Goal: Transaction & Acquisition: Book appointment/travel/reservation

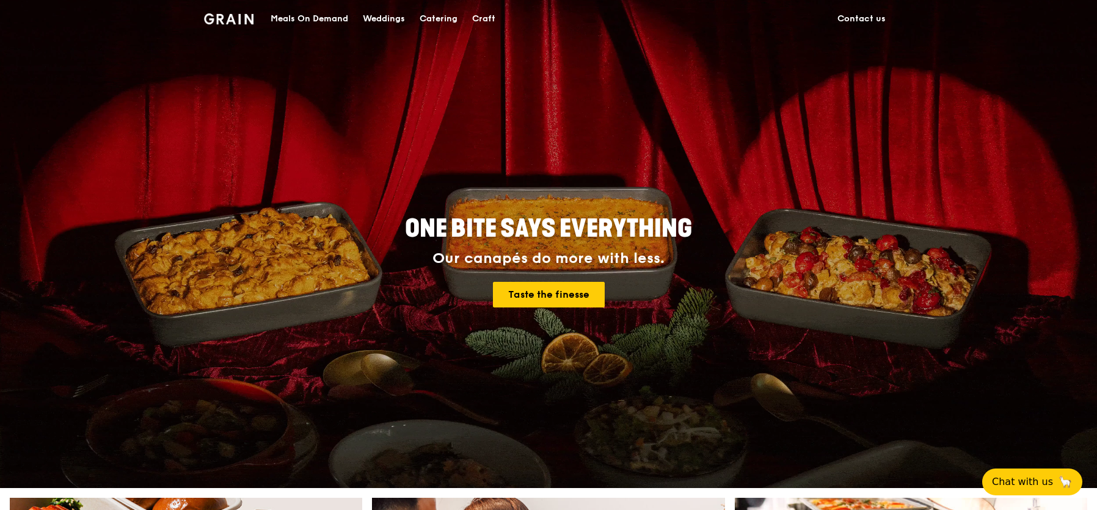
click at [443, 21] on div "Catering" at bounding box center [438, 19] width 38 height 37
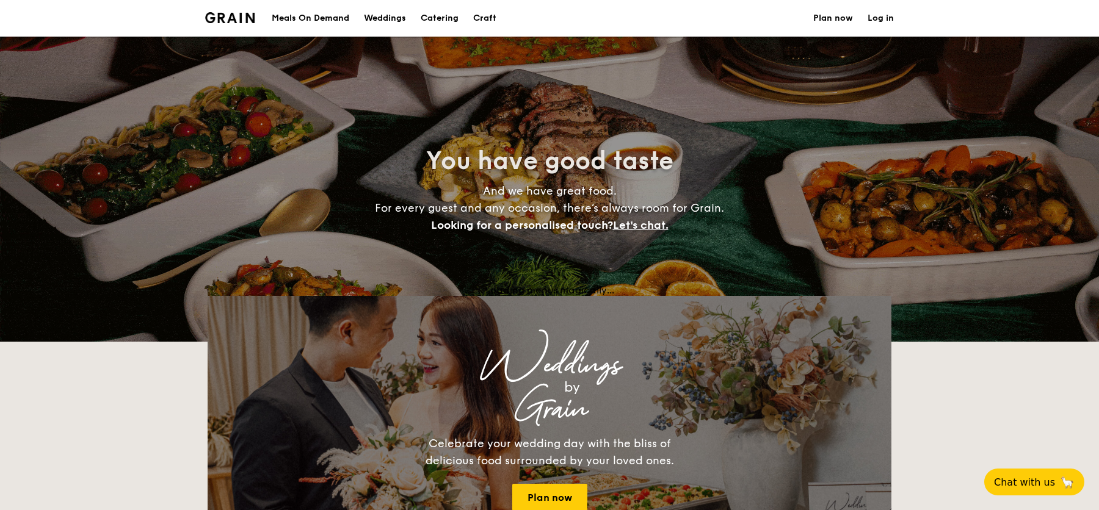
select select
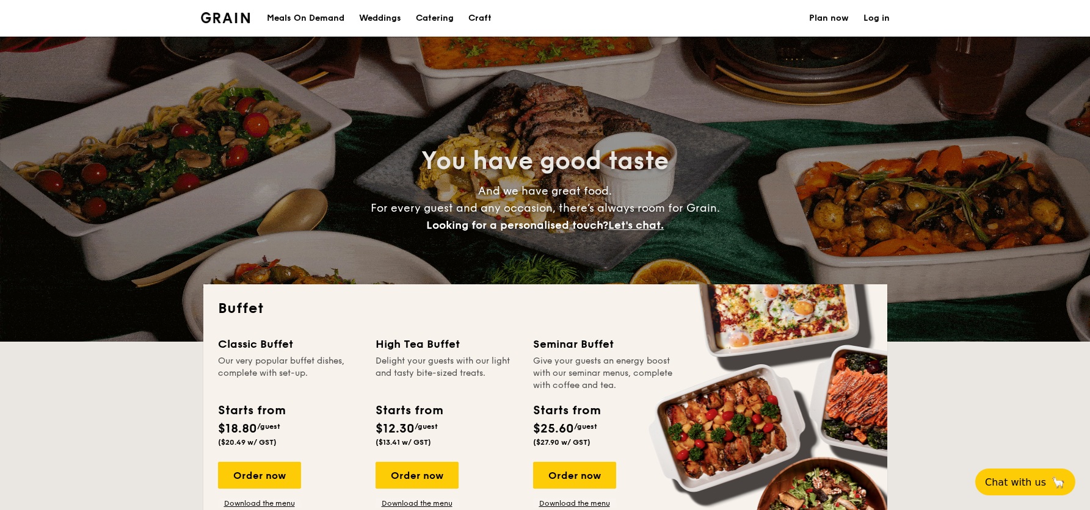
click at [492, 18] on div "Craft" at bounding box center [479, 18] width 23 height 37
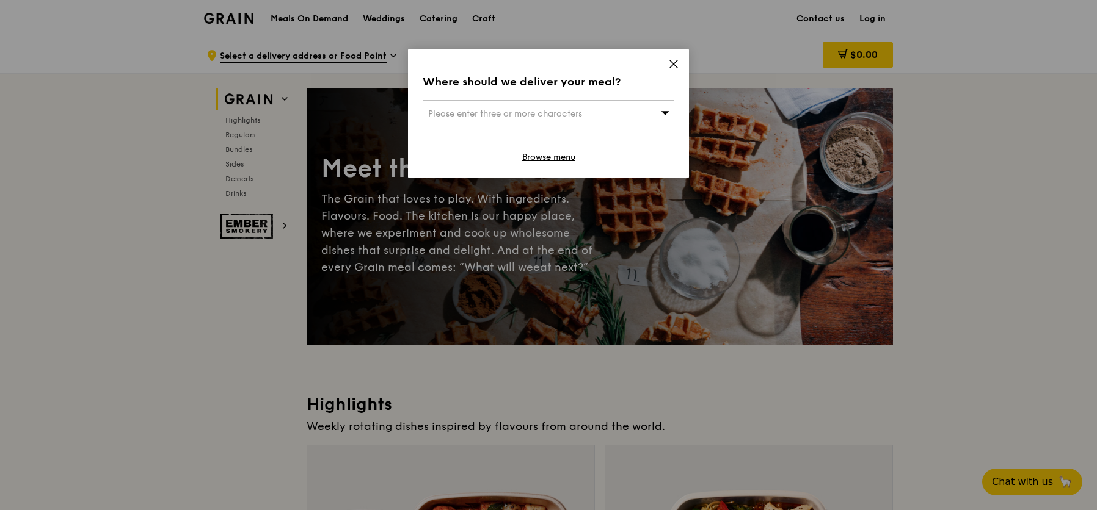
click at [673, 67] on icon at bounding box center [673, 64] width 11 height 11
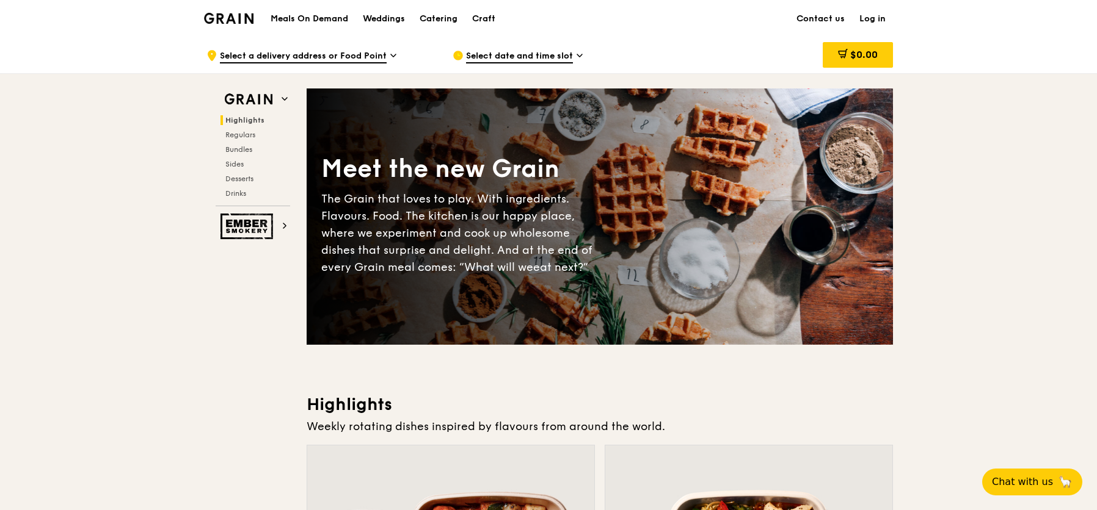
click at [325, 18] on h1 "Meals On Demand" at bounding box center [309, 19] width 78 height 12
click at [449, 19] on div "Catering" at bounding box center [438, 19] width 38 height 37
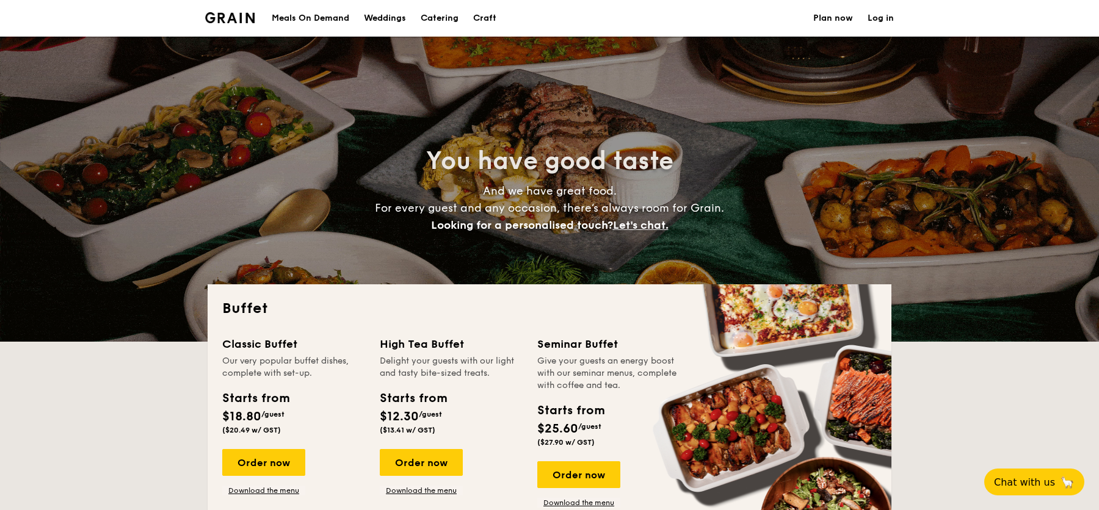
select select
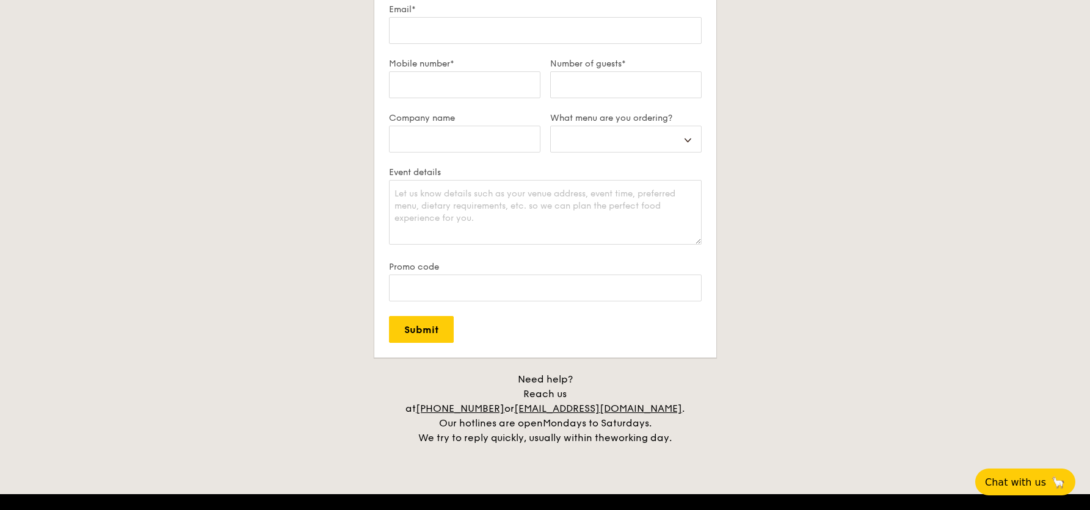
scroll to position [2379, 0]
